Goal: Task Accomplishment & Management: Manage account settings

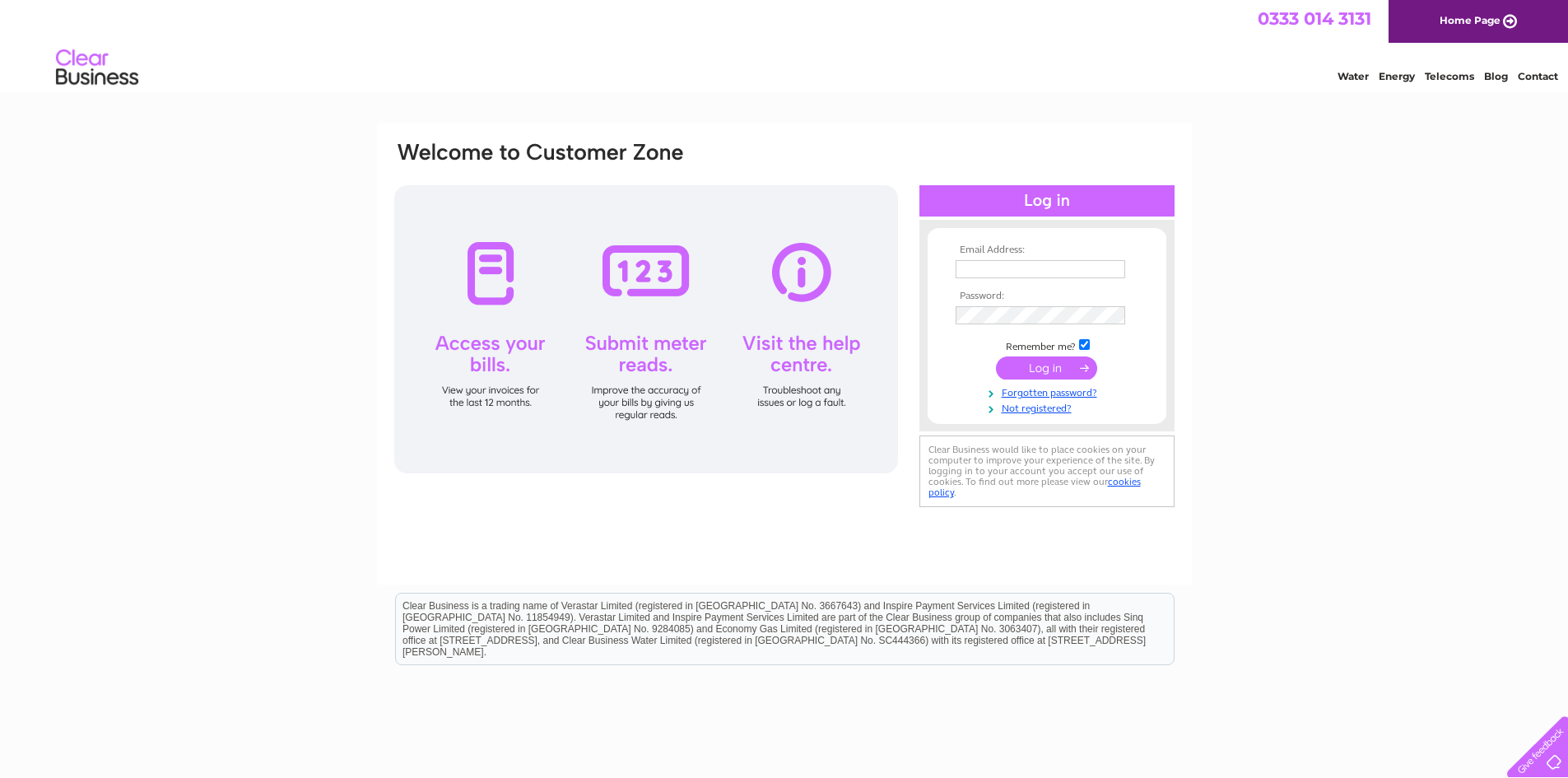
type input "info@baccastings.co.uk"
click at [1051, 371] on input "submit" at bounding box center [1046, 368] width 101 height 23
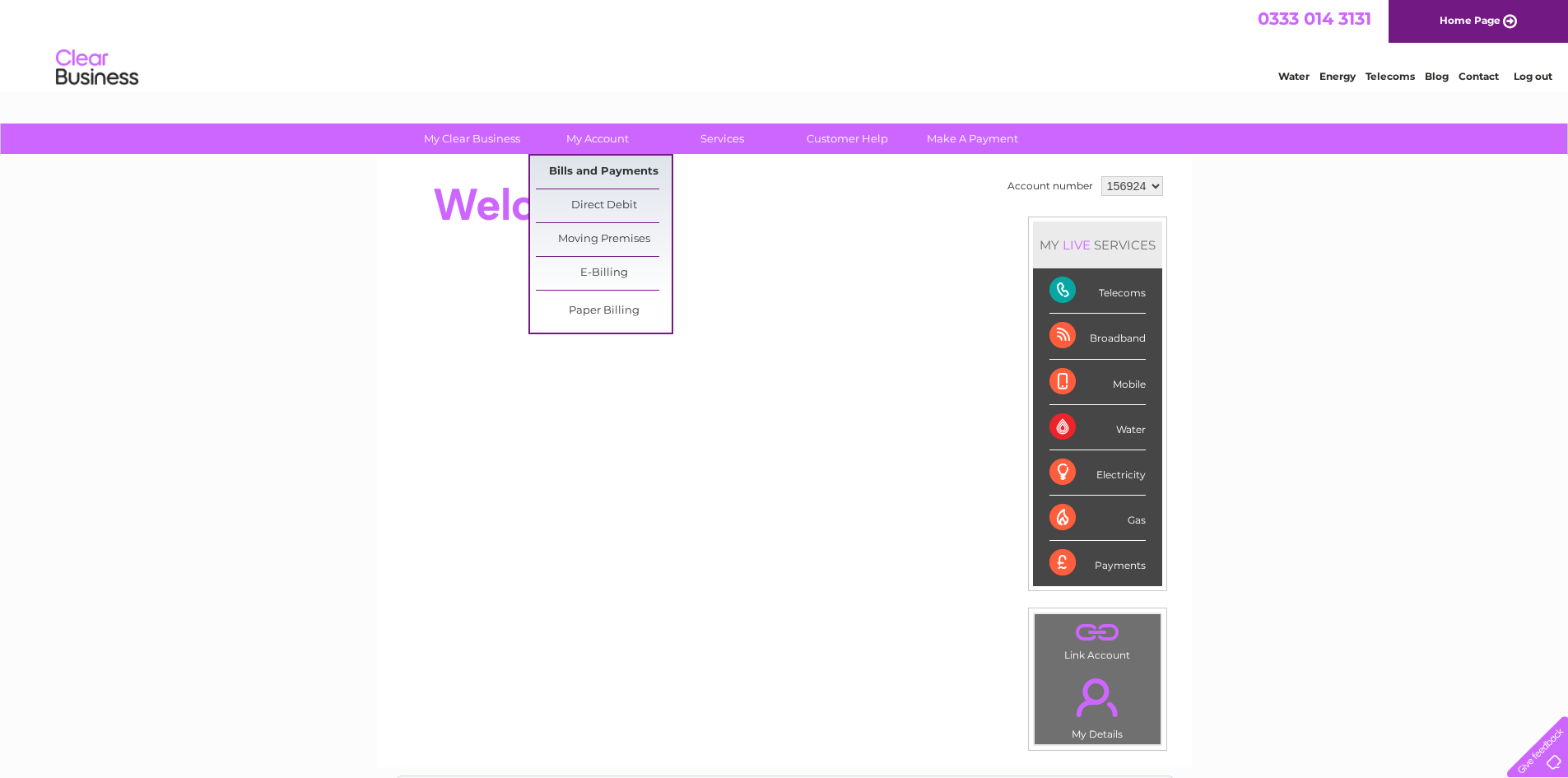
click at [627, 166] on link "Bills and Payments" at bounding box center [604, 171] width 136 height 33
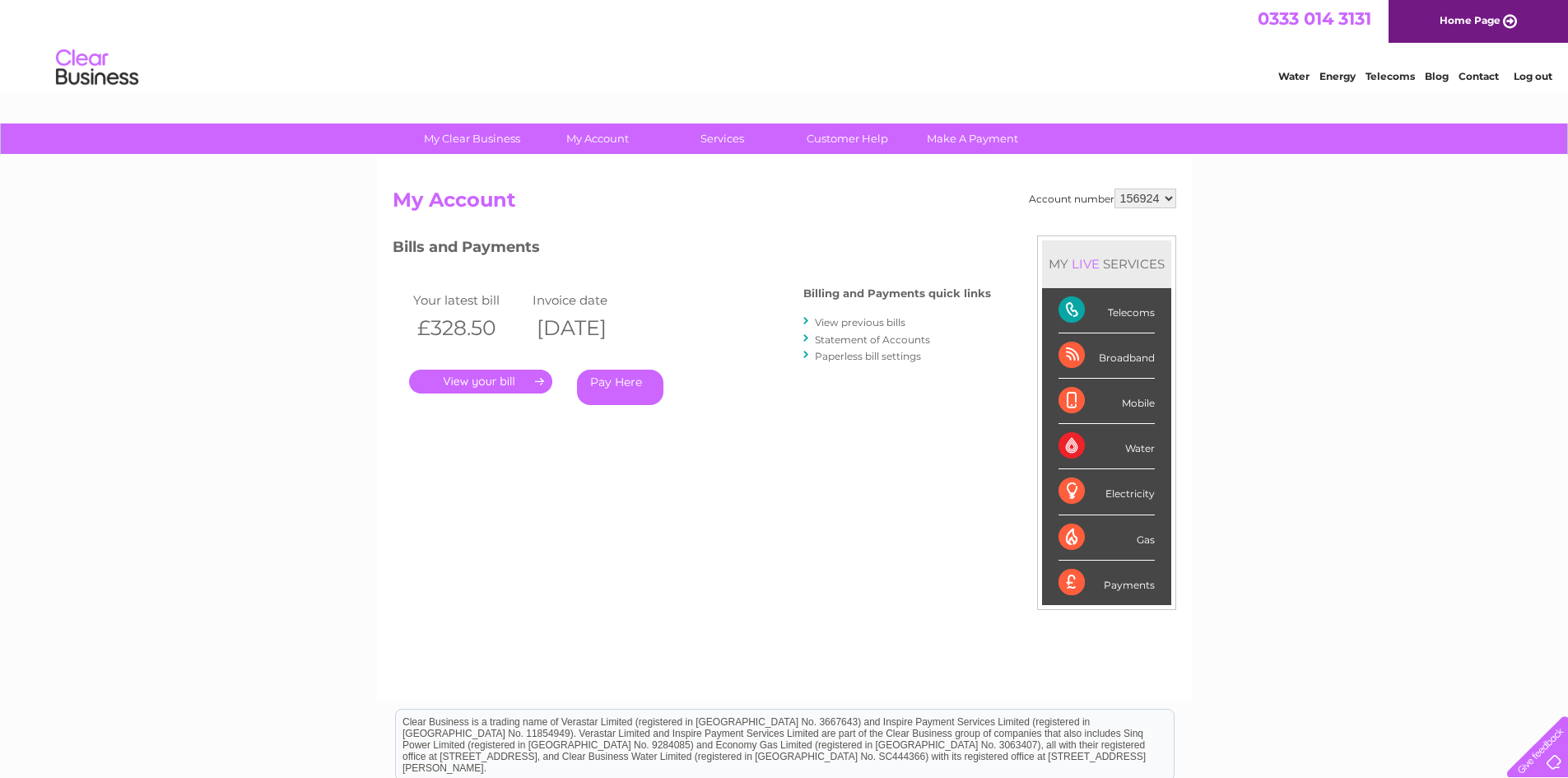
click at [466, 380] on link "." at bounding box center [481, 381] width 143 height 24
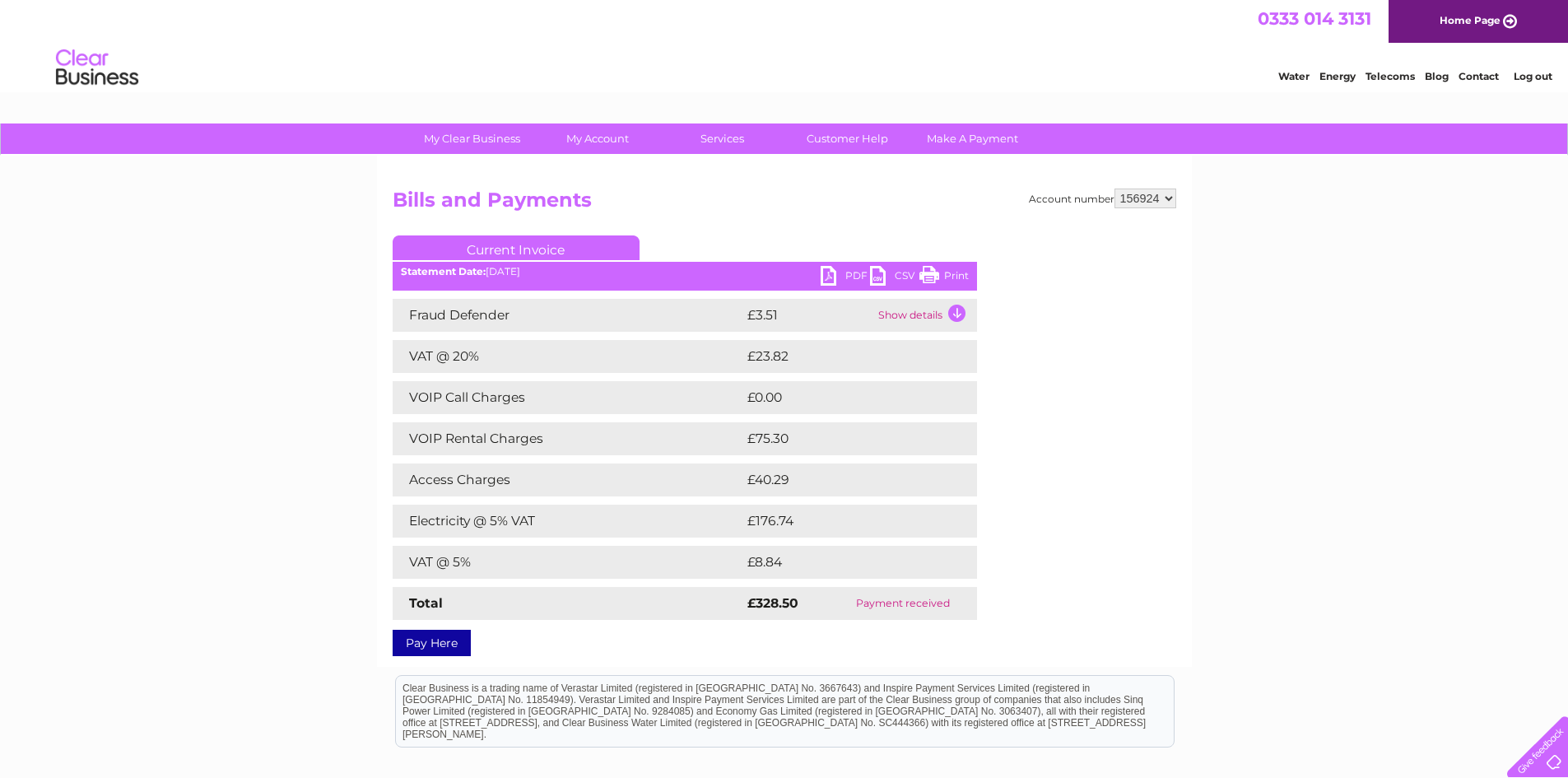
click at [833, 273] on link "PDF" at bounding box center [846, 278] width 49 height 24
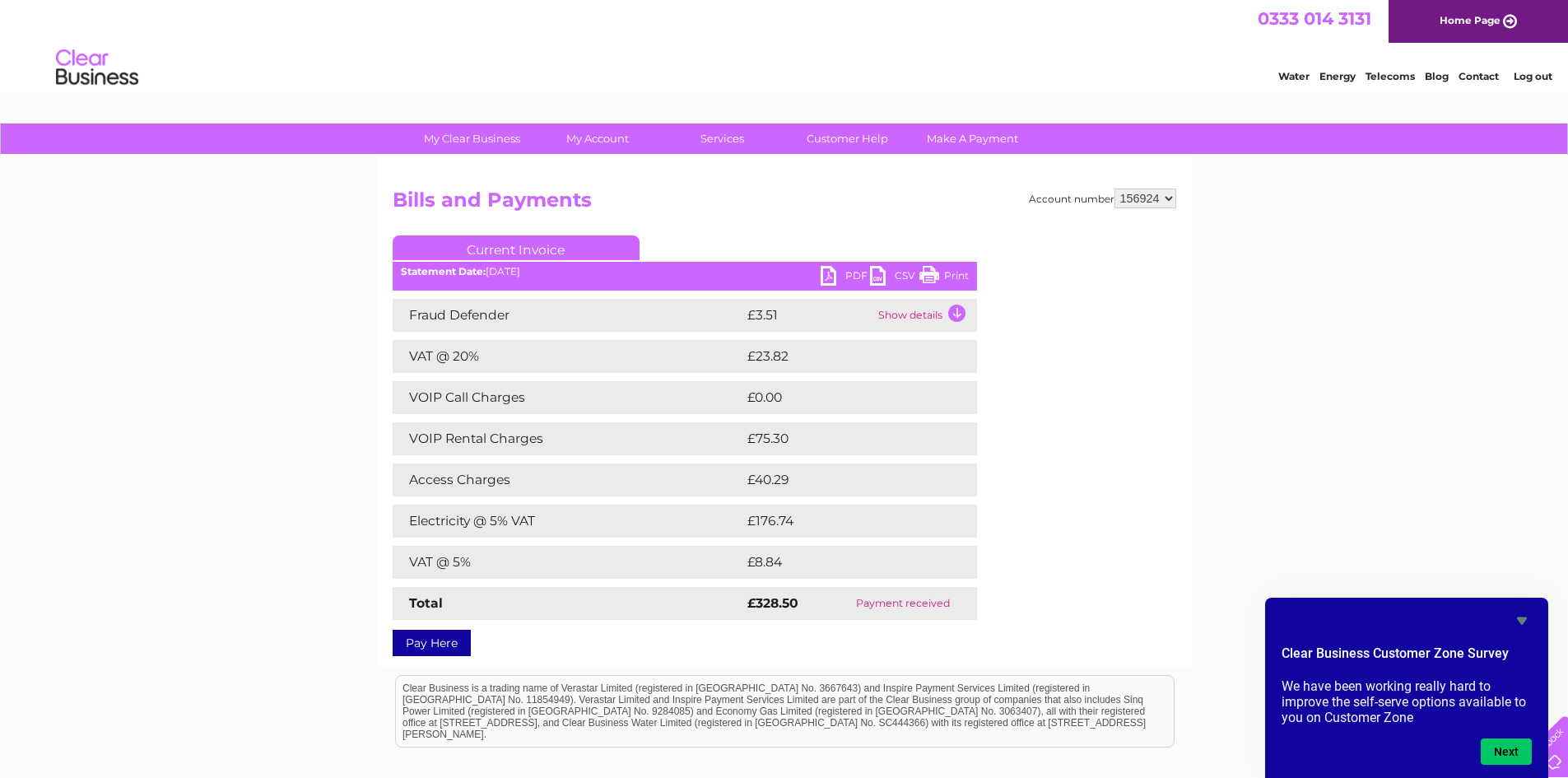
click at [1536, 78] on link "Log out" at bounding box center [1532, 76] width 38 height 12
